Goal: Find contact information: Find contact information

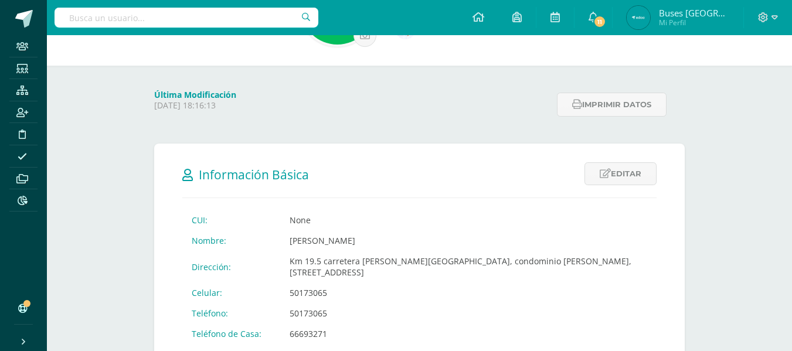
scroll to position [117, 0]
click at [168, 21] on input "text" at bounding box center [187, 18] width 264 height 20
click at [67, 21] on input "navas lopez" at bounding box center [187, 18] width 264 height 20
click at [179, 27] on input "joaquin navas lopez" at bounding box center [187, 18] width 264 height 20
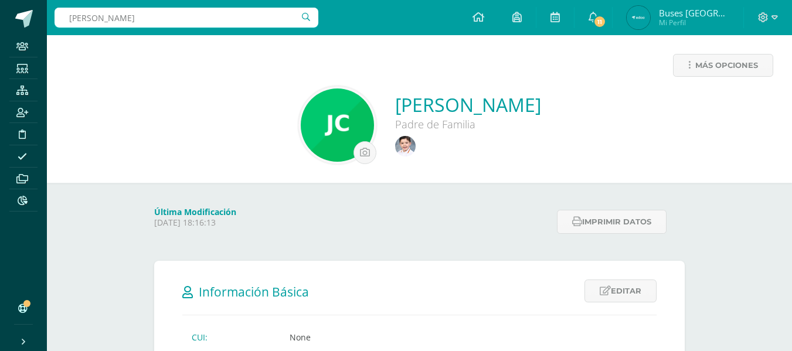
click at [297, 15] on input "joaquin navas lopez" at bounding box center [187, 18] width 264 height 20
click at [217, 14] on input "joaquin navas lopez" at bounding box center [187, 18] width 264 height 20
type input "j"
click at [307, 16] on input "monserrat navas lopez" at bounding box center [187, 18] width 264 height 20
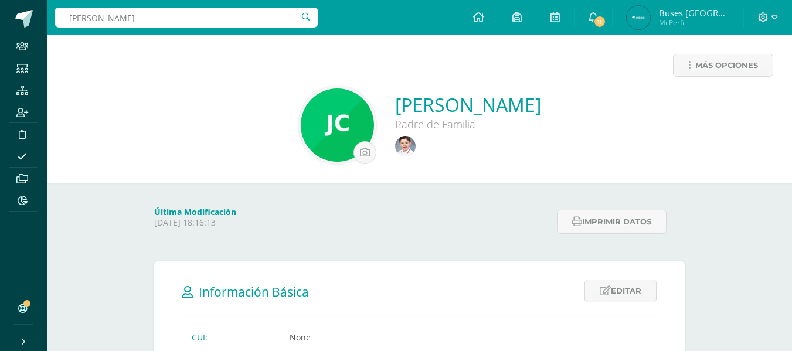
click at [180, 12] on input "monserrat navas lopez" at bounding box center [187, 18] width 264 height 20
click at [179, 15] on input "monserrat navas lopez" at bounding box center [187, 18] width 264 height 20
type input "m"
type input "Monser"
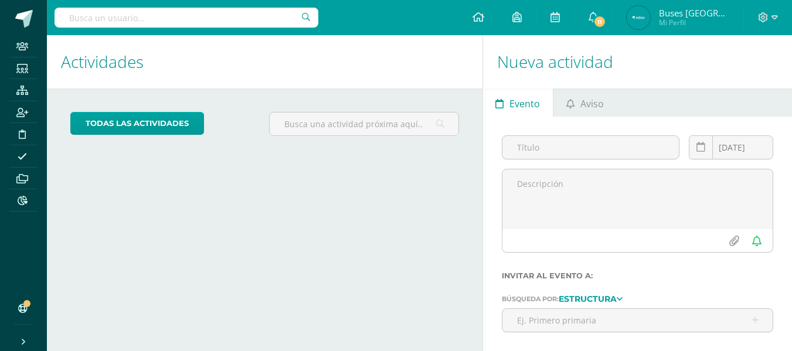
click at [163, 15] on input "text" at bounding box center [187, 18] width 264 height 20
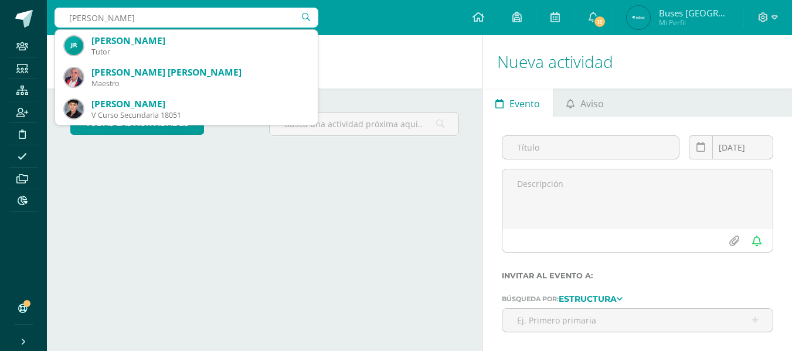
type input "joaquin navas"
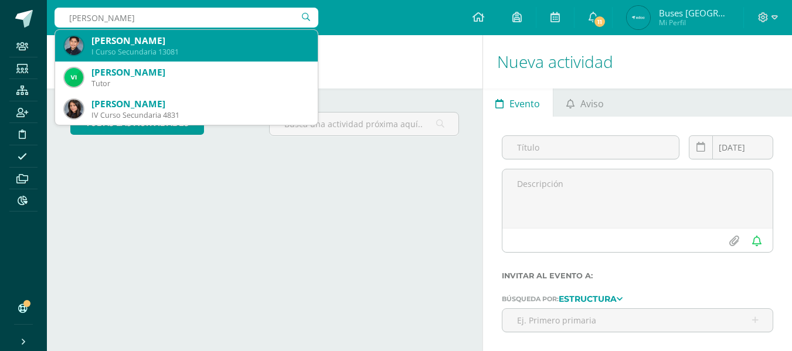
click at [145, 45] on div "Joaquín Navas López" at bounding box center [199, 41] width 217 height 12
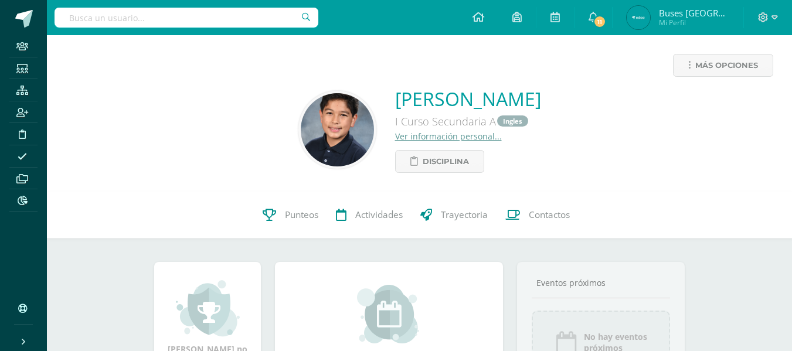
click at [413, 141] on link "Ver información personal..." at bounding box center [448, 136] width 107 height 11
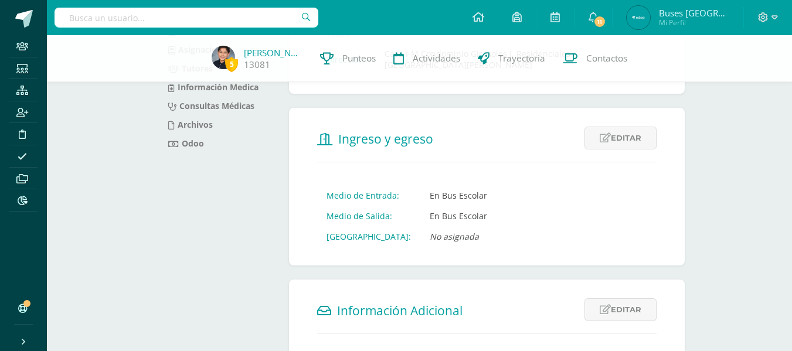
scroll to position [117, 0]
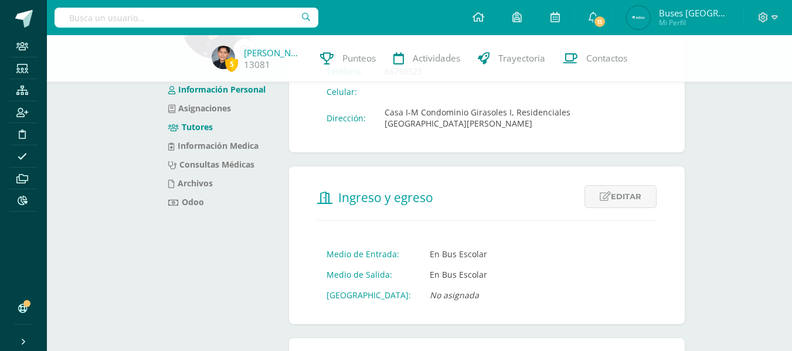
click at [208, 129] on link "Tutores" at bounding box center [190, 126] width 45 height 11
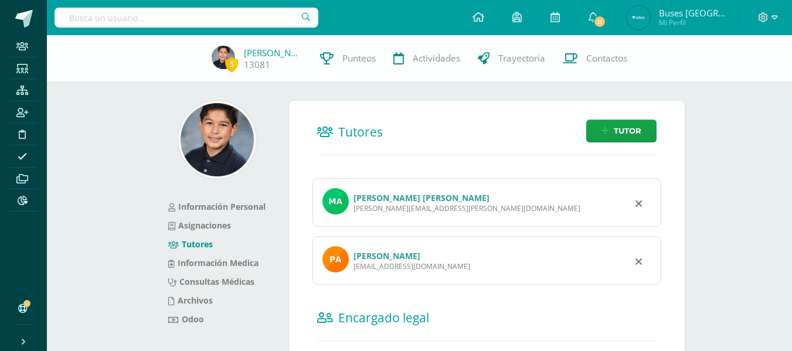
drag, startPoint x: 355, startPoint y: 268, endPoint x: 441, endPoint y: 268, distance: 86.8
click at [441, 268] on div "transitobotero@gmail.com" at bounding box center [412, 266] width 117 height 10
copy div "transitobotero@gmail.com"
click at [164, 12] on input "text" at bounding box center [187, 18] width 264 height 20
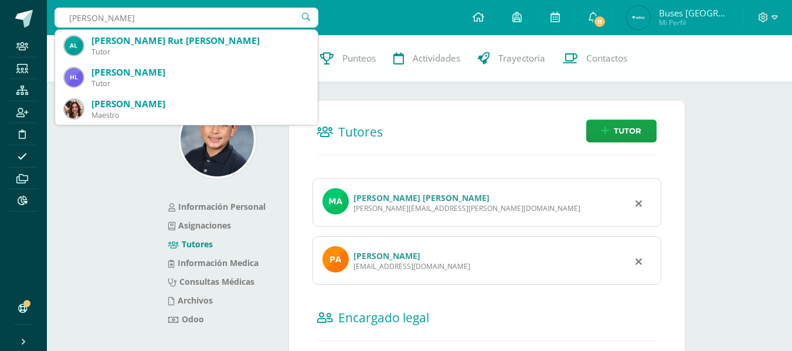
type input "[PERSON_NAME]"
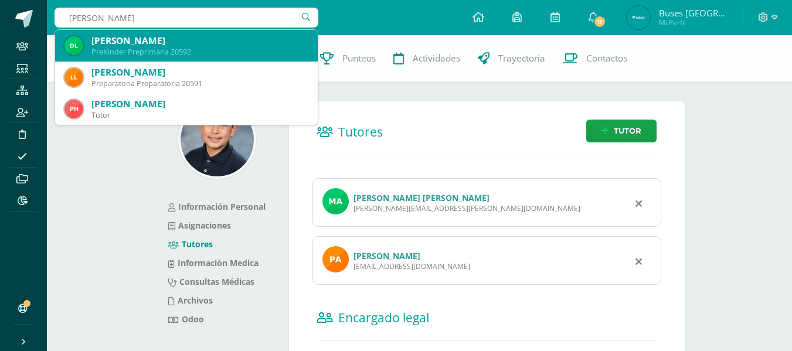
click at [168, 41] on div "DIEGO ANDRES LOPEZ ARGUETA" at bounding box center [199, 41] width 217 height 12
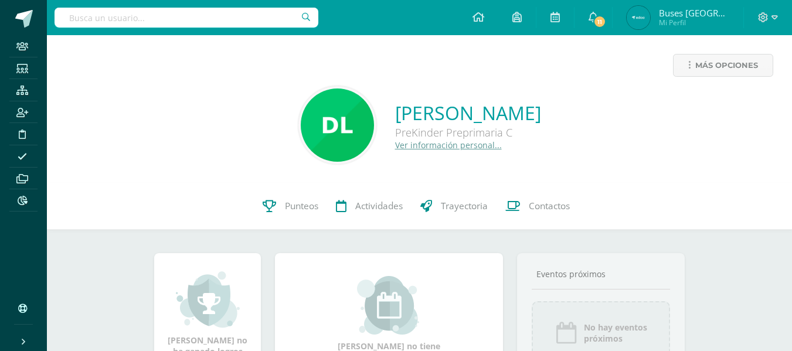
click at [395, 145] on link "Ver información personal..." at bounding box center [448, 145] width 107 height 11
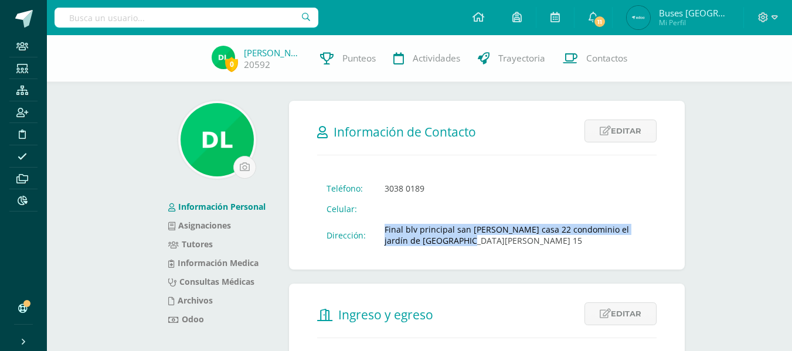
drag, startPoint x: 383, startPoint y: 231, endPoint x: 448, endPoint y: 242, distance: 66.0
click at [448, 242] on td "Final blv principal san [PERSON_NAME] casa 22 condominio el jardín de [GEOGRAPH…" at bounding box center [515, 235] width 281 height 32
